Goal: Use online tool/utility: Utilize a website feature to perform a specific function

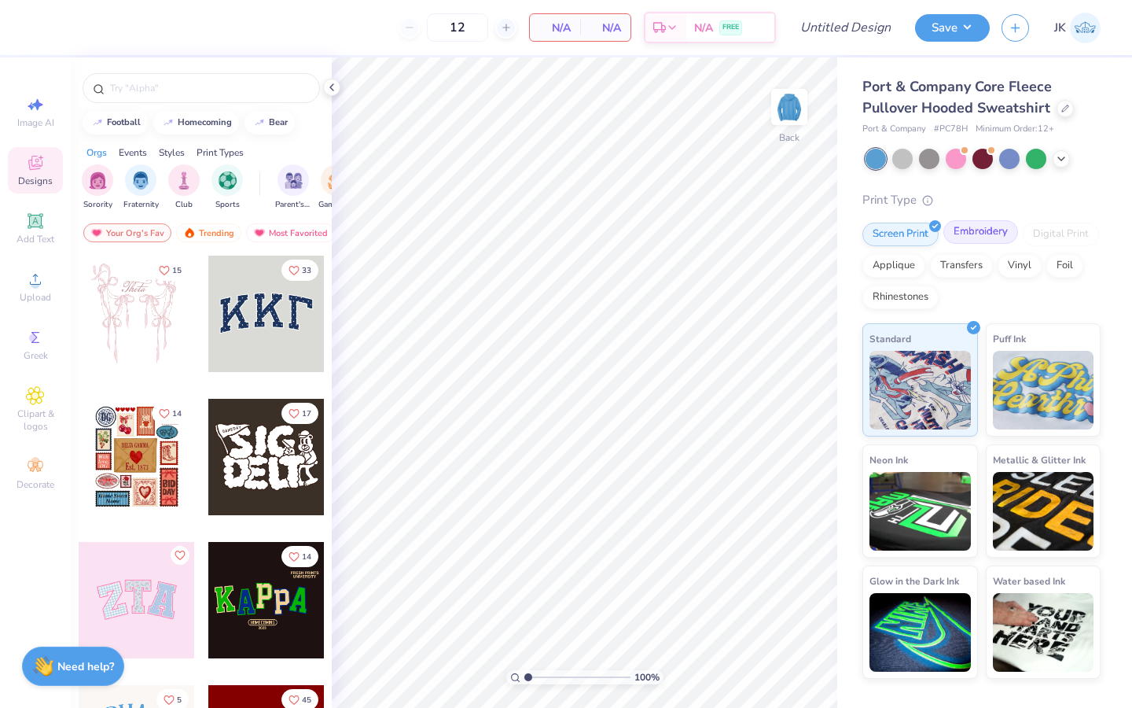
click at [963, 235] on div "Embroidery" at bounding box center [981, 232] width 75 height 24
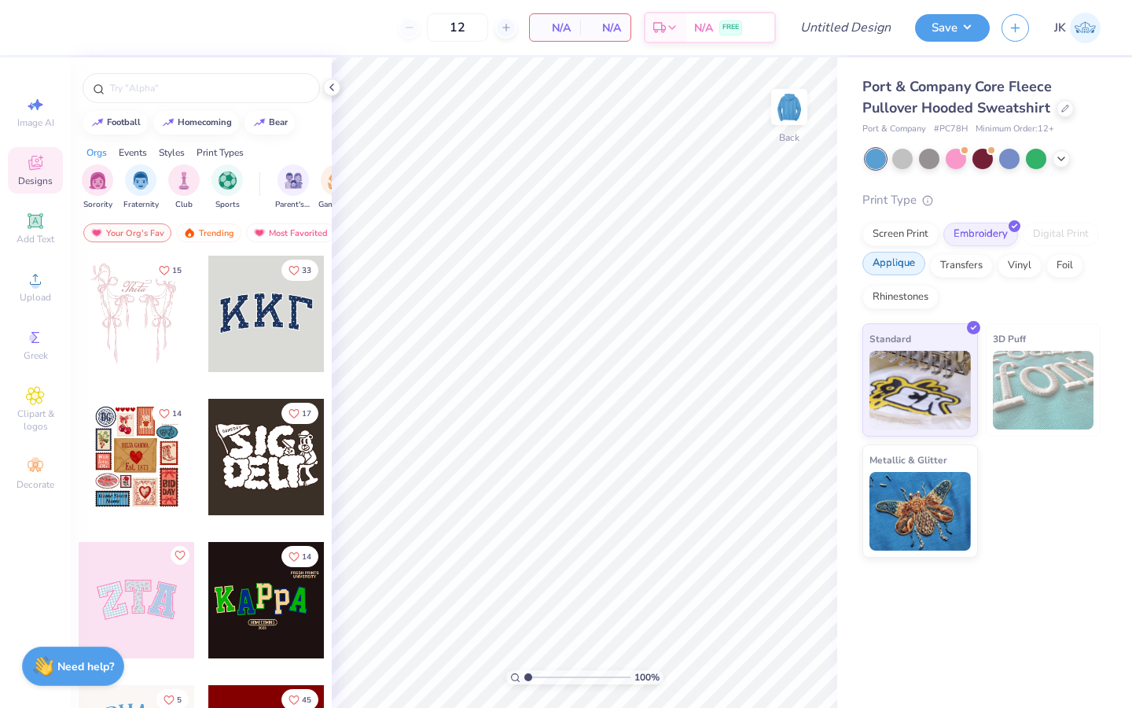
click at [913, 263] on div "Applique" at bounding box center [894, 264] width 63 height 24
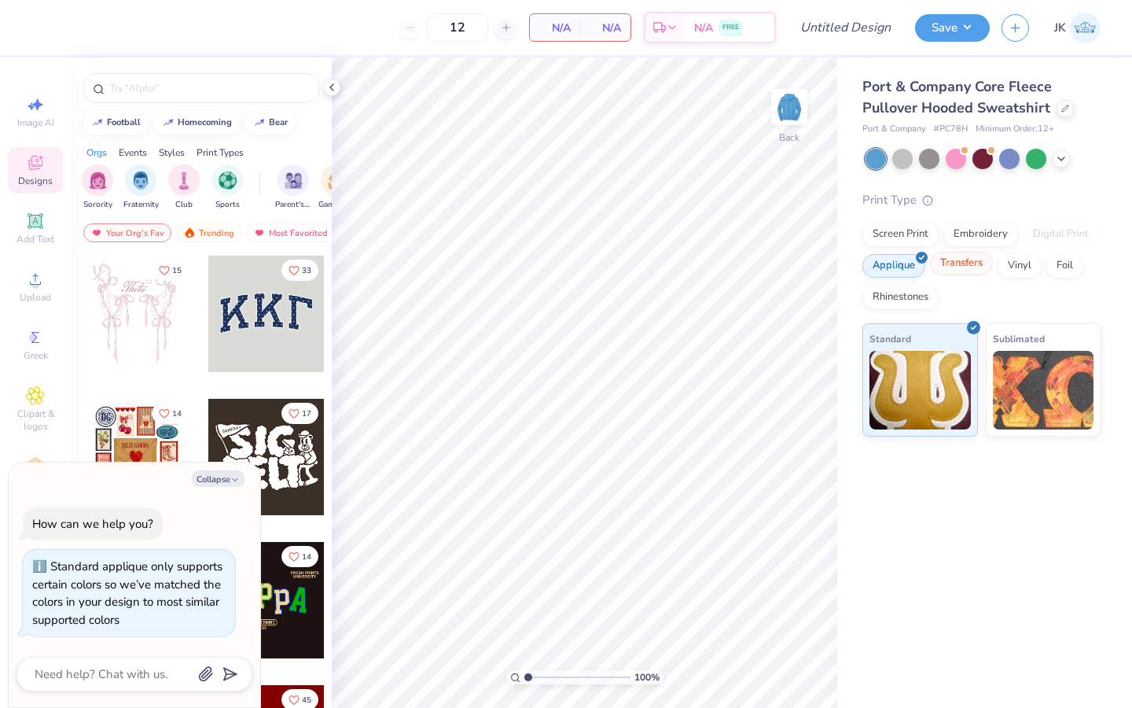
click at [948, 260] on div "Transfers" at bounding box center [961, 264] width 63 height 24
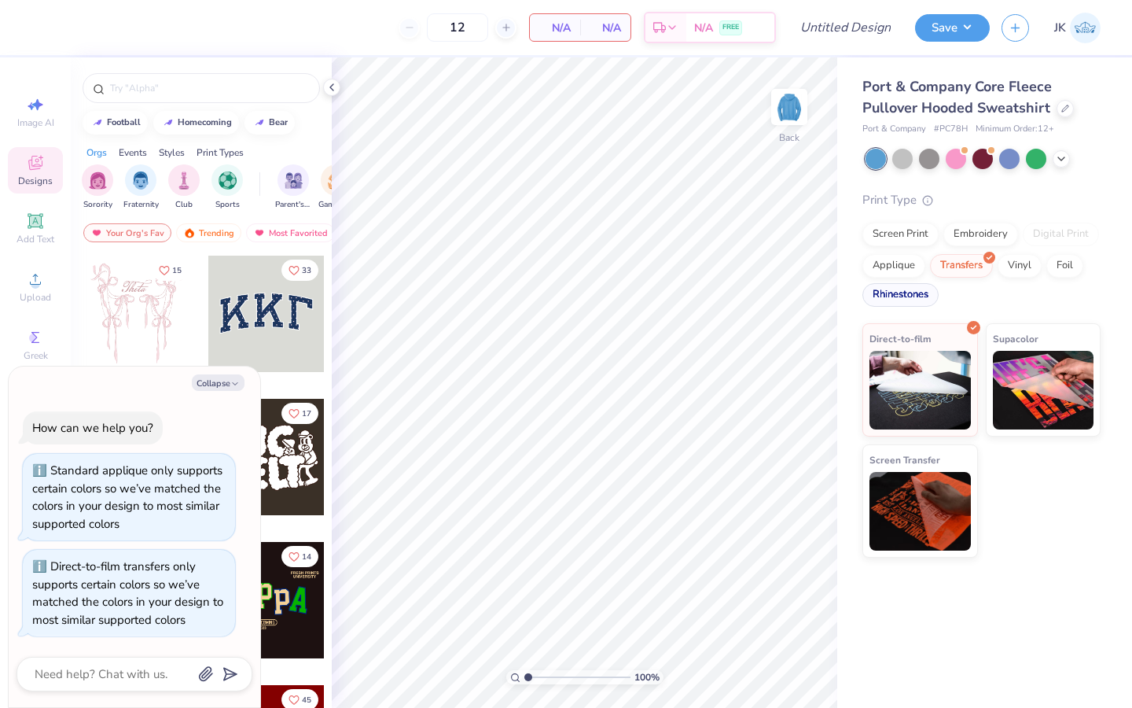
click at [922, 296] on div "Rhinestones" at bounding box center [901, 295] width 76 height 24
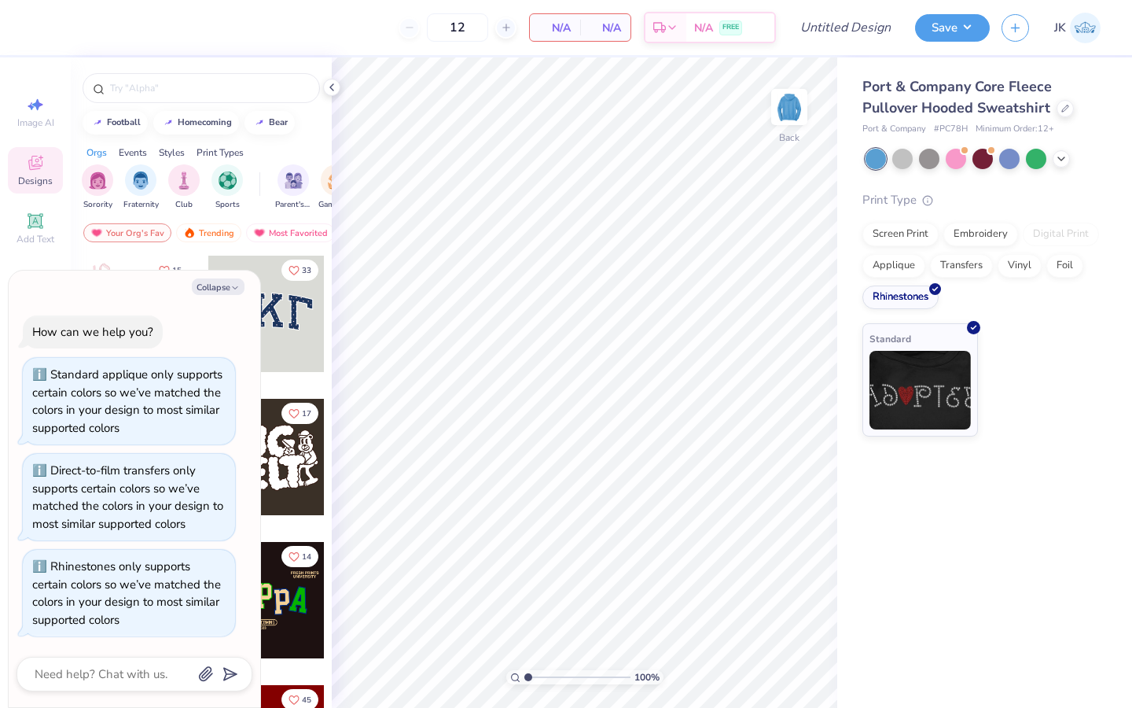
click at [954, 250] on div "Screen Print Embroidery Digital Print Applique Transfers Vinyl Foil Rhinestones" at bounding box center [982, 266] width 238 height 87
click at [955, 241] on div "Embroidery" at bounding box center [981, 232] width 75 height 24
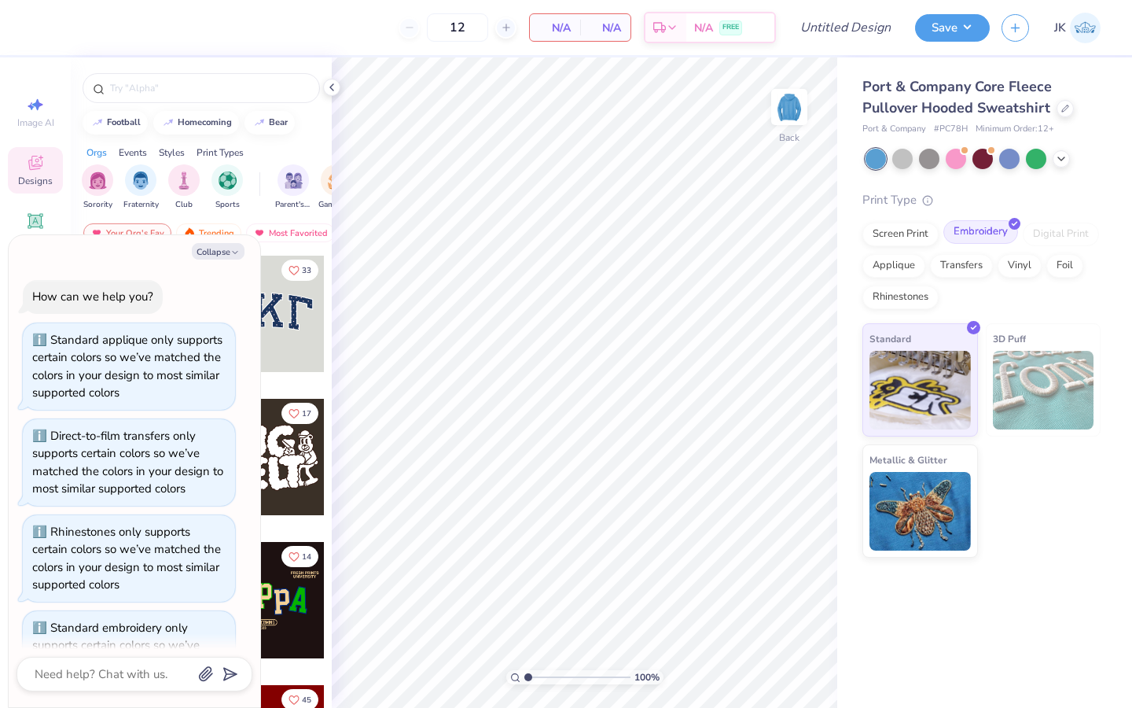
scroll to position [54, 0]
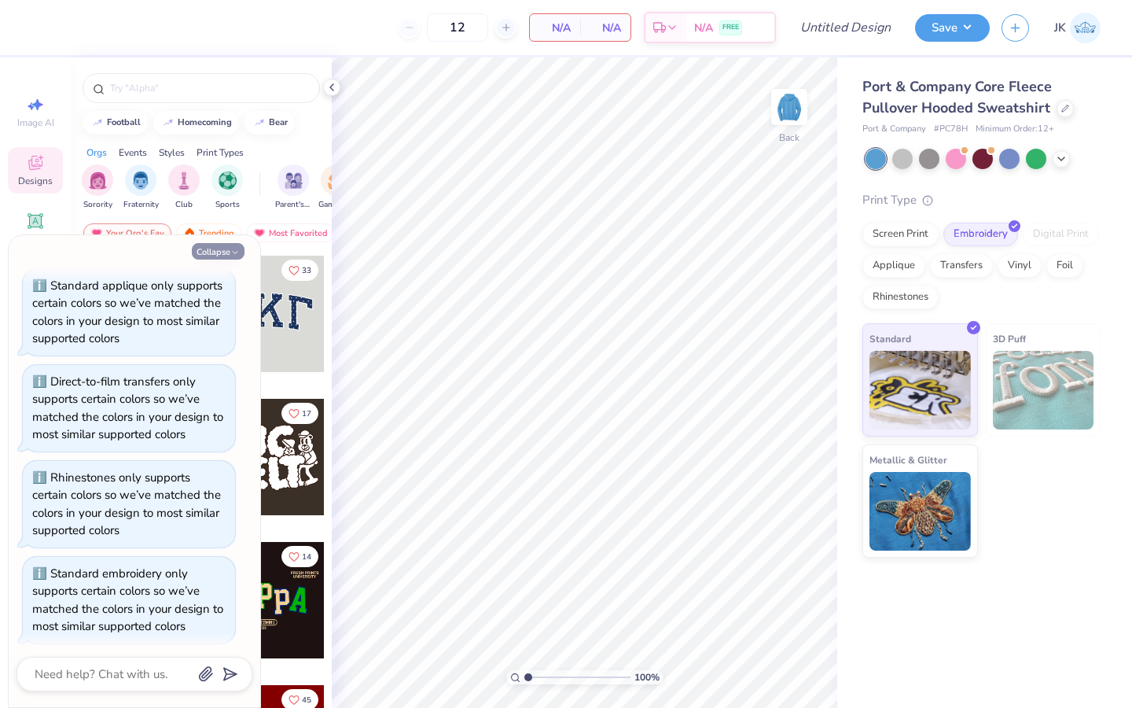
click at [231, 244] on button "Collapse" at bounding box center [218, 251] width 53 height 17
type textarea "x"
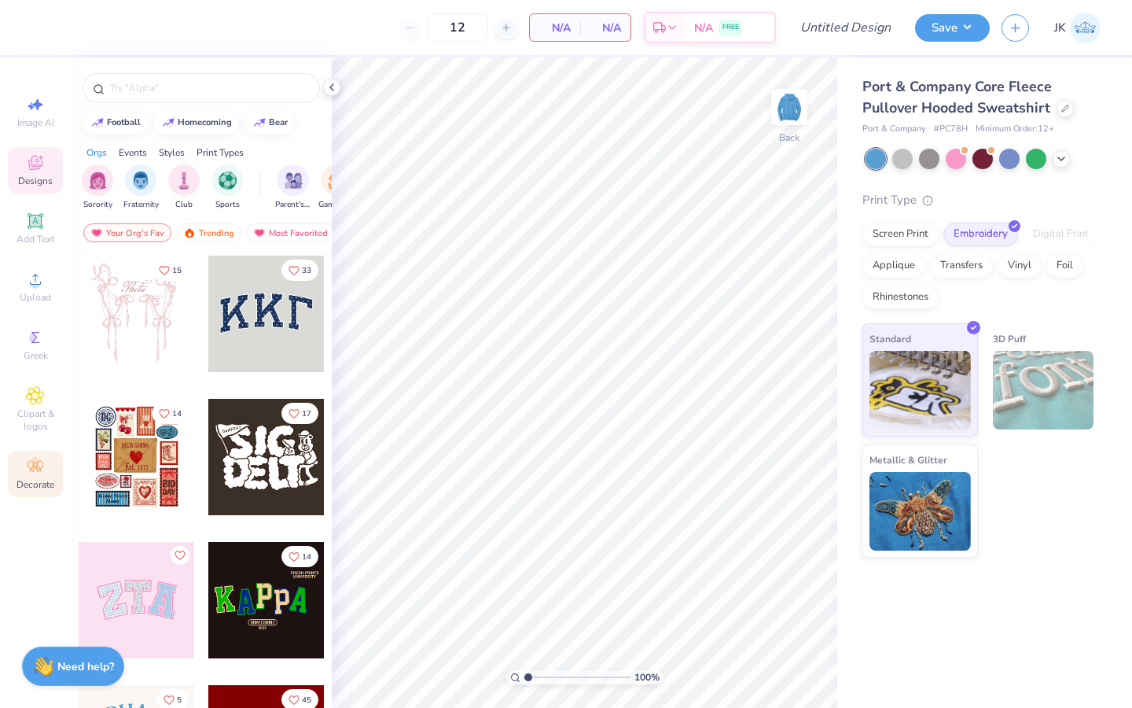
click at [35, 463] on circle at bounding box center [35, 461] width 9 height 9
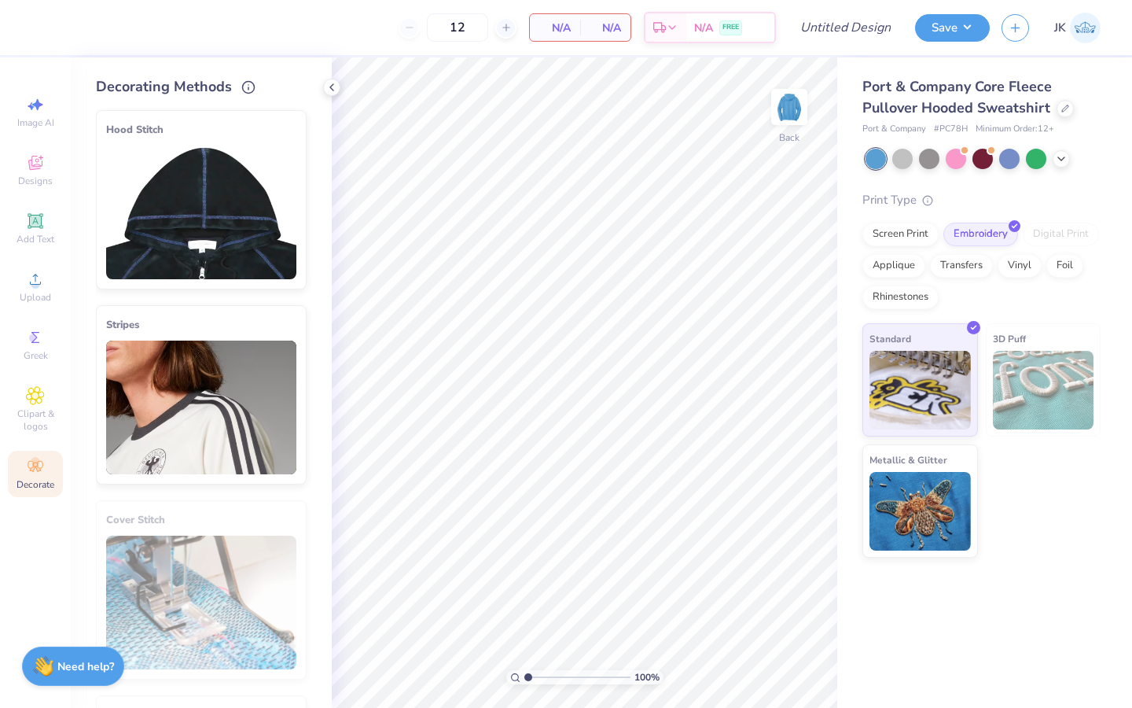
scroll to position [-1, 0]
click at [221, 235] on img at bounding box center [201, 212] width 190 height 134
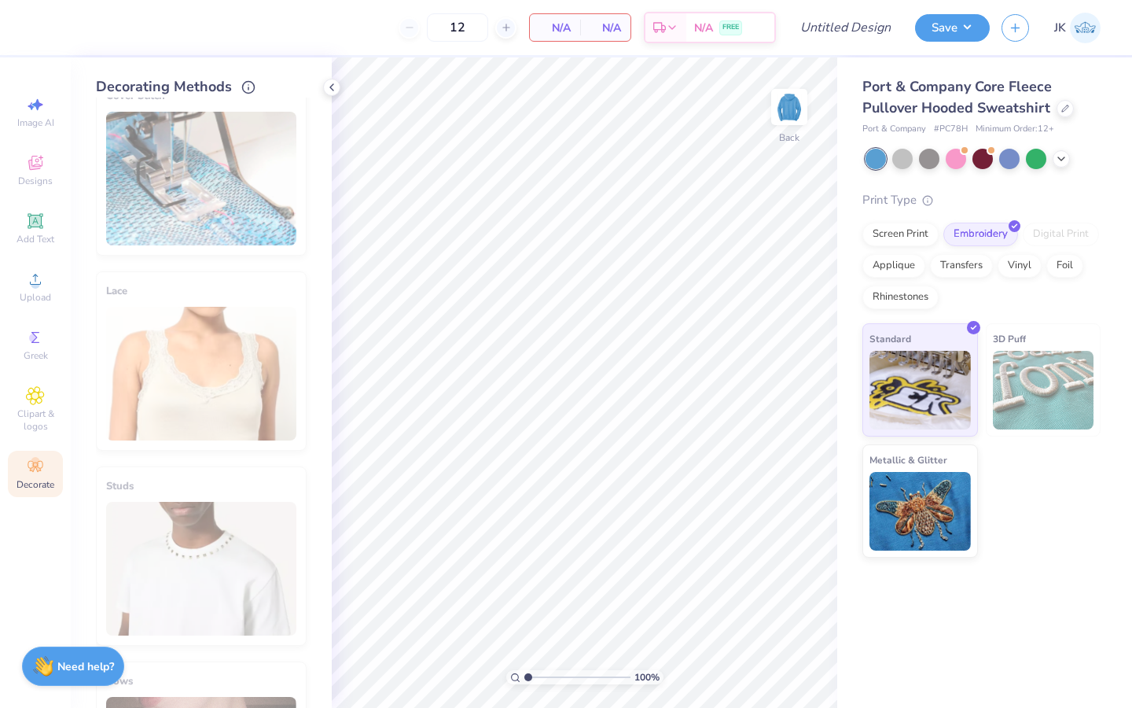
scroll to position [685, 0]
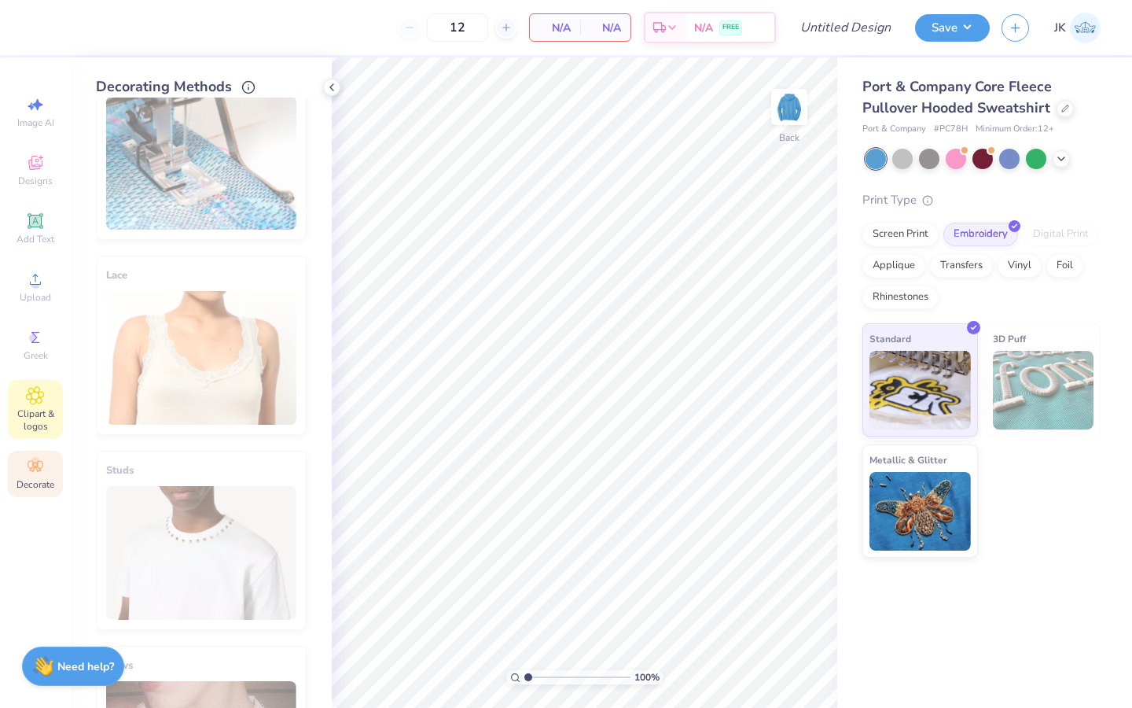
click at [23, 380] on div "Clipart & logos" at bounding box center [35, 409] width 55 height 59
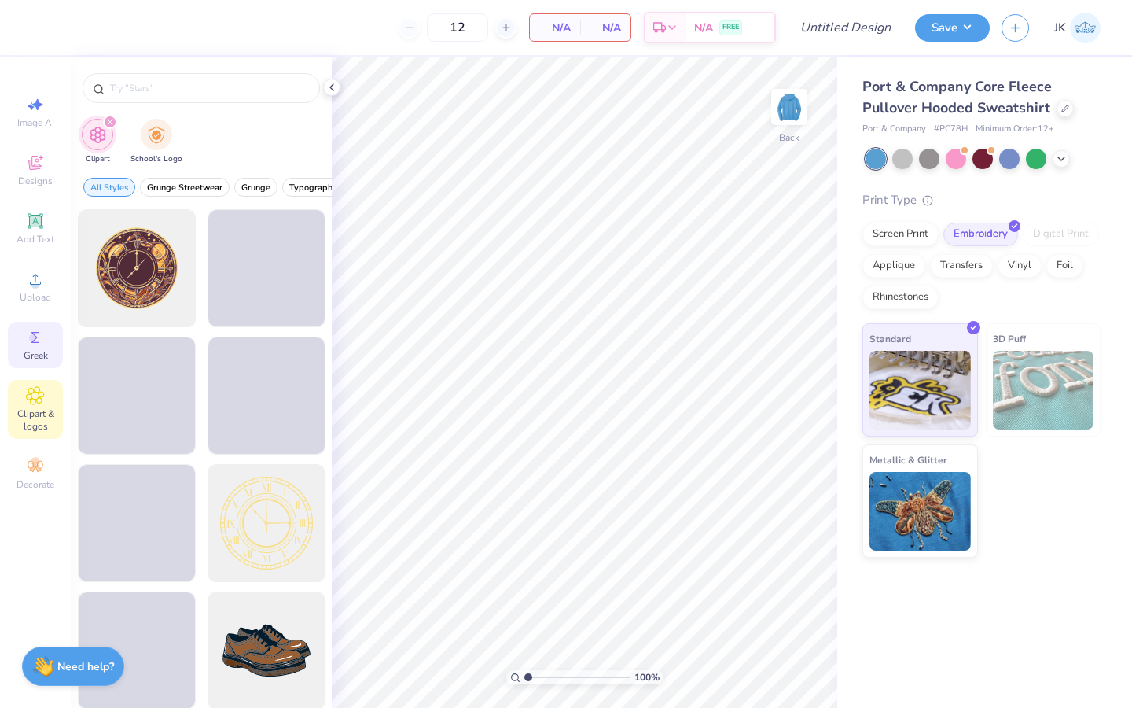
click at [40, 357] on span "Greek" at bounding box center [36, 355] width 24 height 13
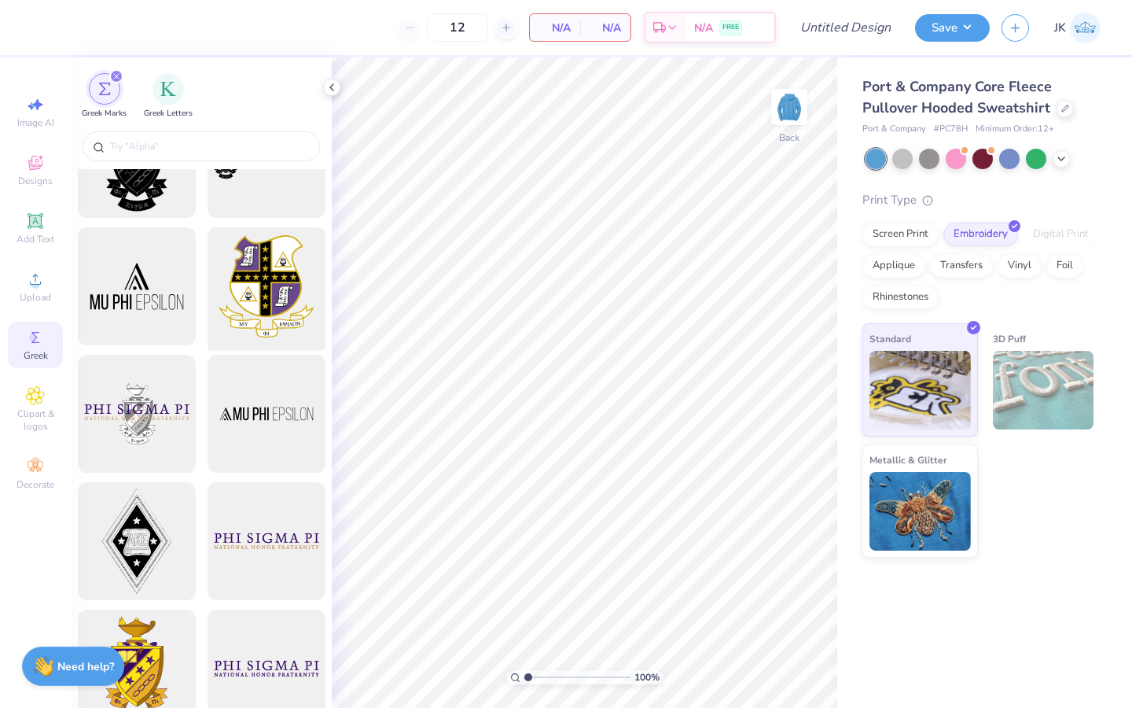
scroll to position [87, 0]
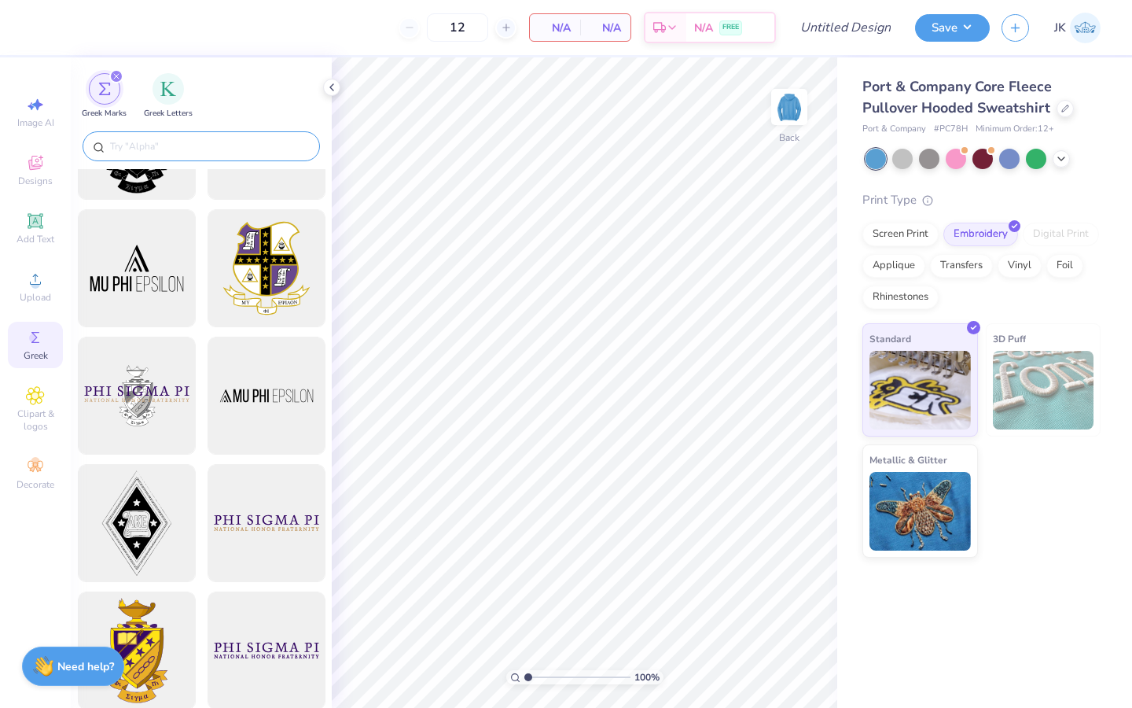
click at [238, 154] on div at bounding box center [201, 146] width 237 height 30
click at [202, 147] on input "text" at bounding box center [209, 146] width 201 height 16
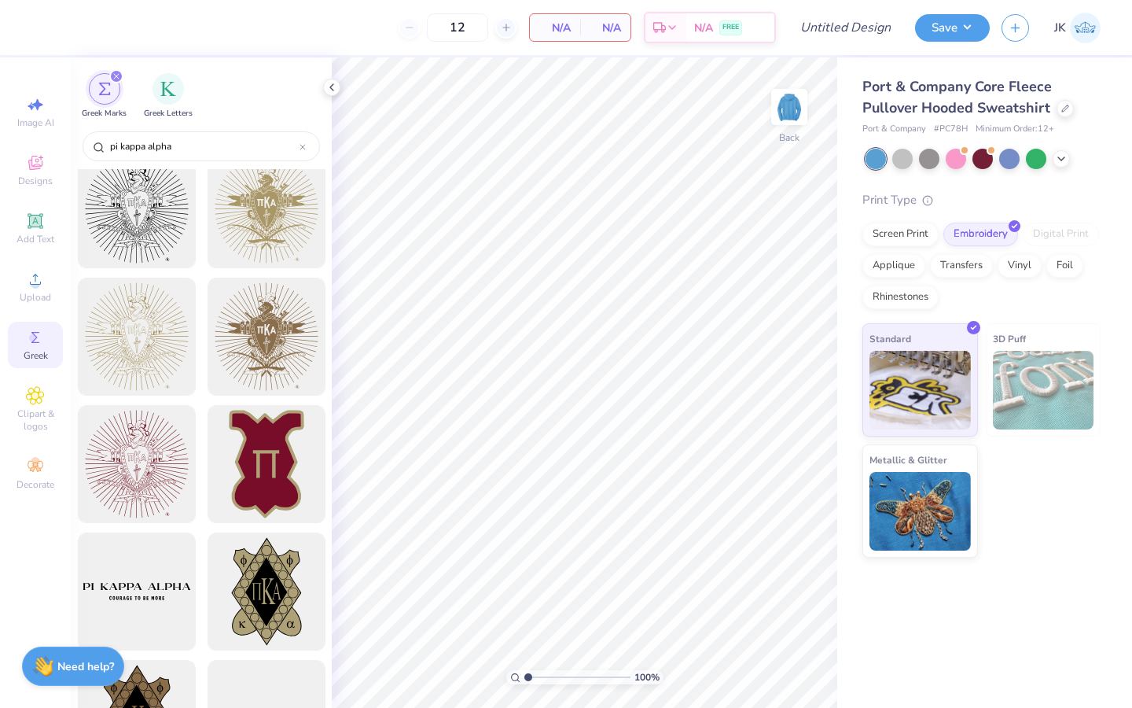
scroll to position [156, 0]
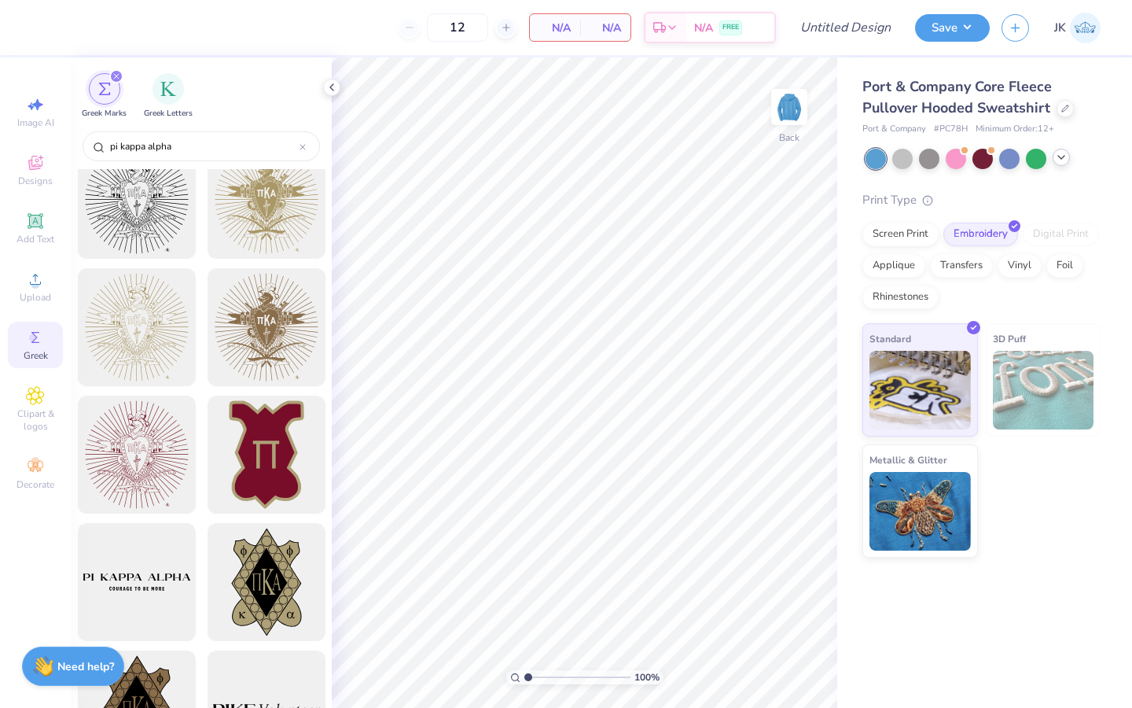
type input "pi kappa alpha"
click at [1062, 163] on icon at bounding box center [1061, 157] width 13 height 13
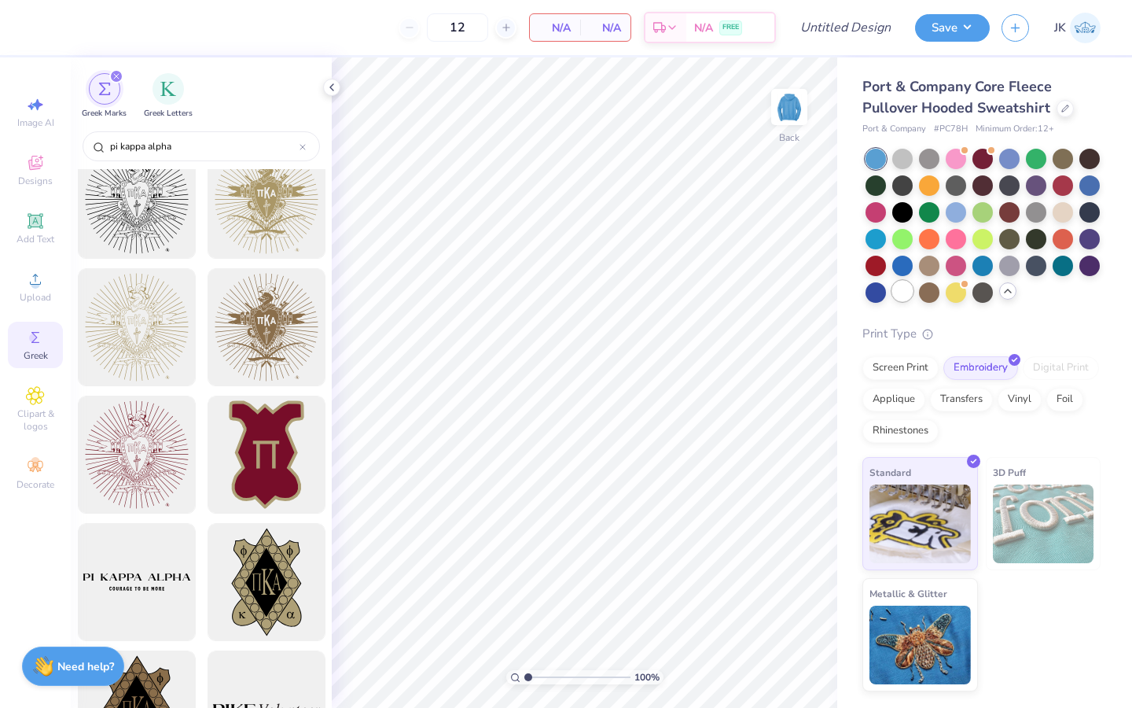
click at [900, 289] on div at bounding box center [903, 291] width 20 height 20
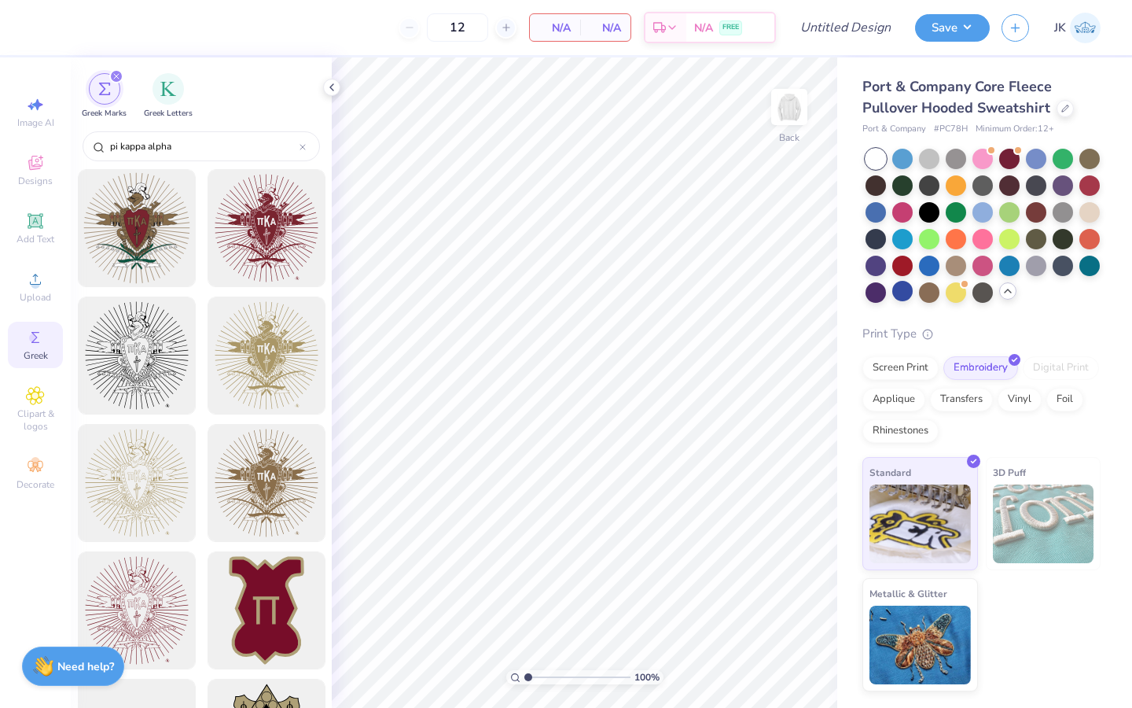
scroll to position [0, 0]
click at [258, 230] on div at bounding box center [266, 229] width 130 height 130
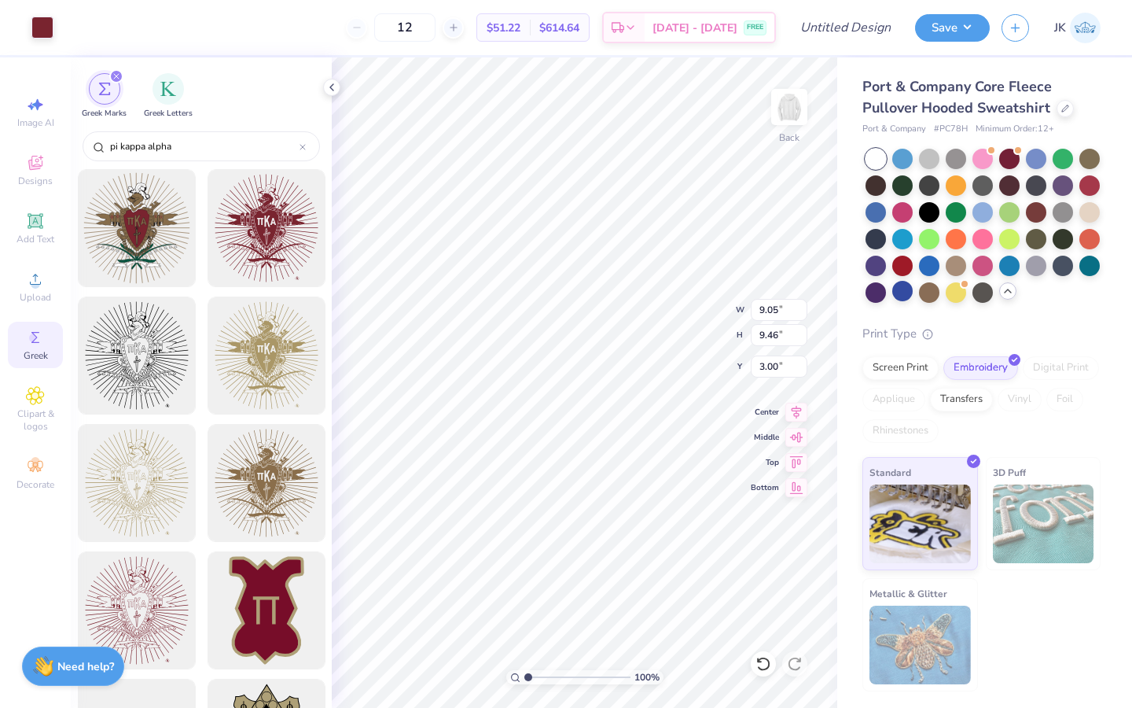
type input "1.49"
click at [162, 355] on div at bounding box center [137, 356] width 130 height 130
